Goal: Information Seeking & Learning: Learn about a topic

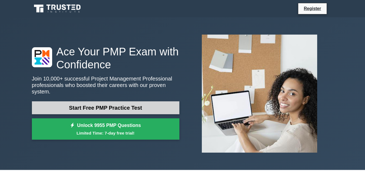
drag, startPoint x: 0, startPoint y: 0, endPoint x: 122, endPoint y: 105, distance: 161.1
click at [122, 105] on link "Start Free PMP Practice Test" at bounding box center [106, 107] width 148 height 13
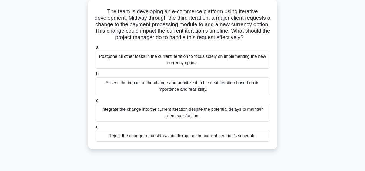
scroll to position [31, 0]
click at [218, 121] on div "Integrate the change into the current iteration despite the potential delays to…" at bounding box center [182, 113] width 175 height 18
click at [95, 102] on input "c. Integrate the change into the current iteration despite the potential delays…" at bounding box center [95, 101] width 0 height 4
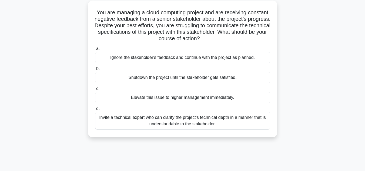
scroll to position [0, 0]
